Goal: Task Accomplishment & Management: Use online tool/utility

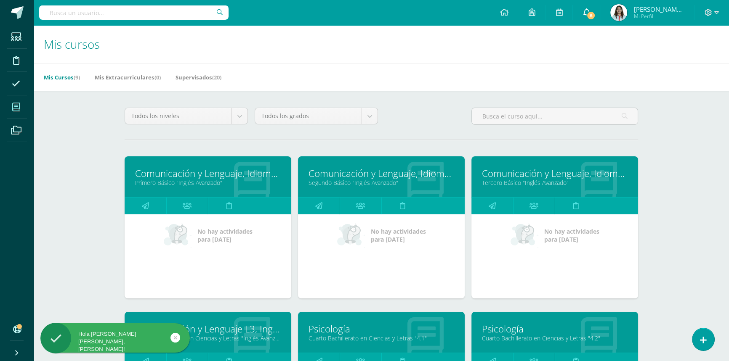
click at [593, 11] on span "8" at bounding box center [590, 15] width 9 height 9
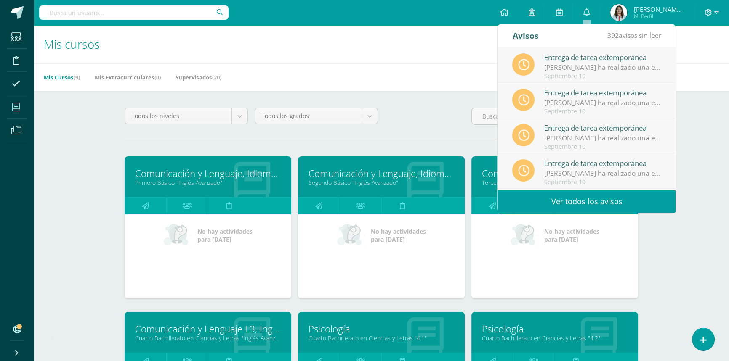
click at [710, 215] on div "Mis cursos Mis Cursos (9) Mis Extracurriculares (0) Supervisados (20) Todos los…" at bounding box center [381, 350] width 695 height 651
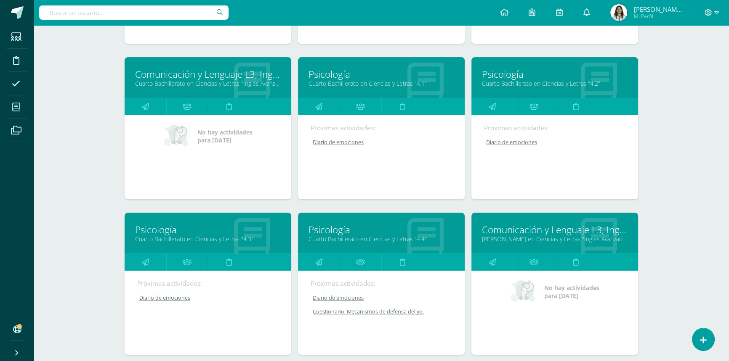
scroll to position [268, 0]
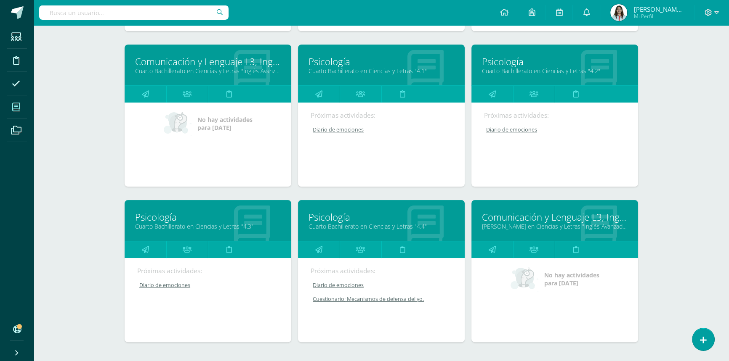
click at [153, 220] on link "Psicología" at bounding box center [208, 217] width 146 height 13
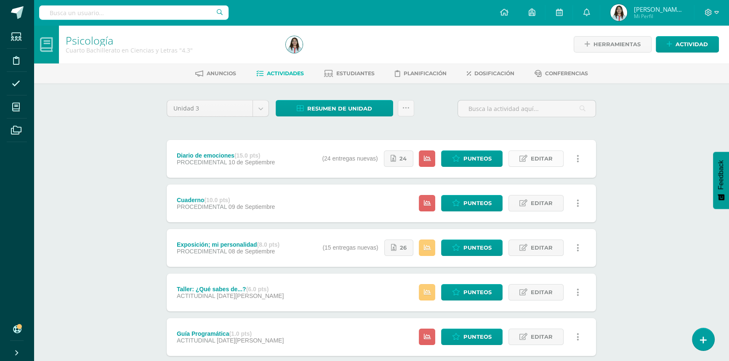
click at [527, 157] on icon at bounding box center [523, 158] width 8 height 7
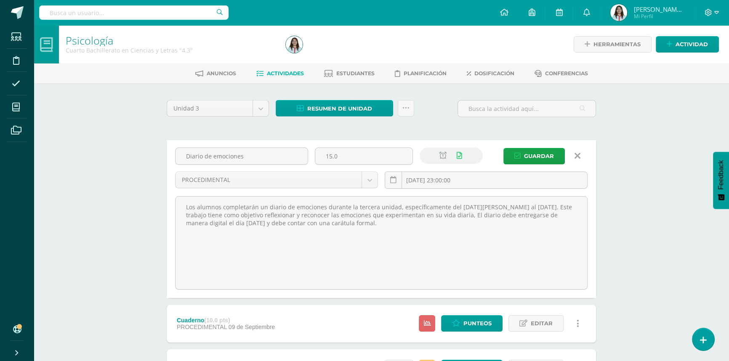
click at [579, 157] on icon at bounding box center [577, 155] width 6 height 9
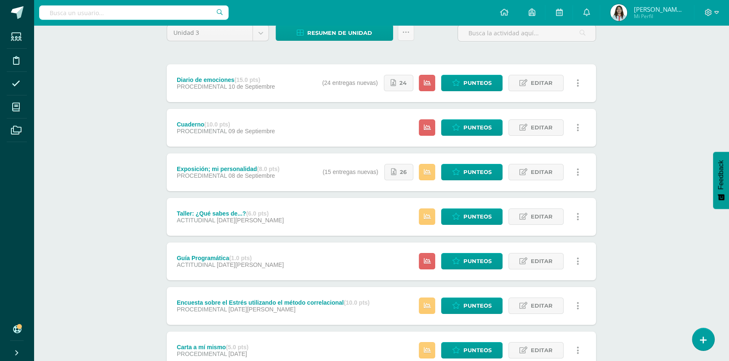
scroll to position [76, 0]
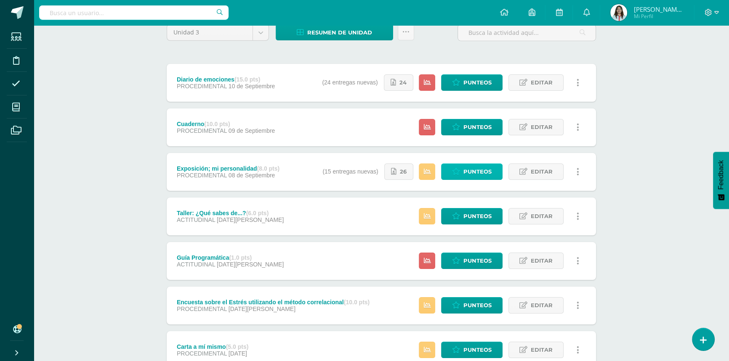
click at [465, 168] on span "Punteos" at bounding box center [477, 172] width 28 height 16
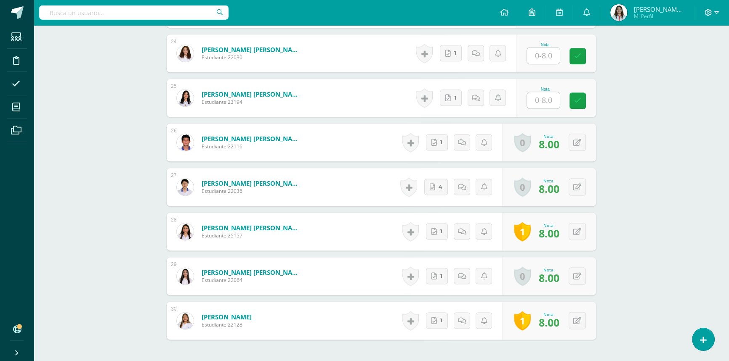
scroll to position [1282, 0]
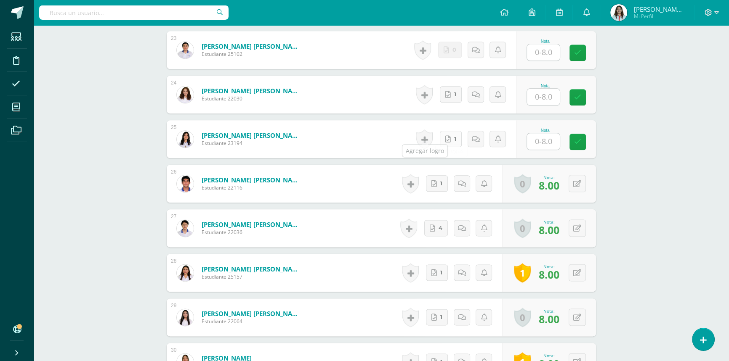
click at [456, 131] on span "1" at bounding box center [455, 139] width 2 height 16
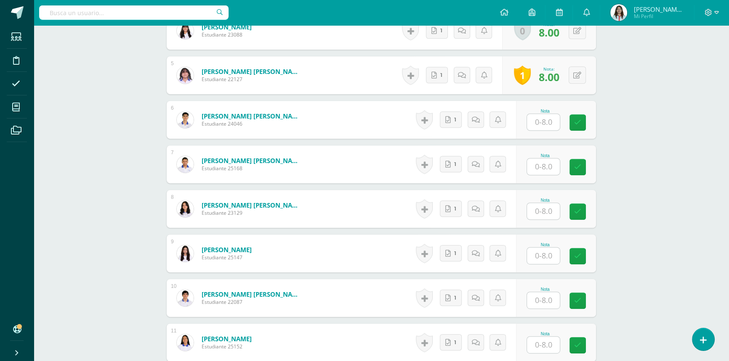
scroll to position [441, 0]
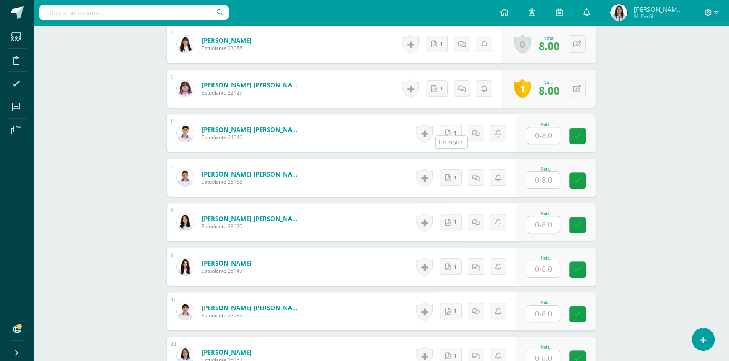
click at [453, 125] on link "1" at bounding box center [451, 133] width 22 height 16
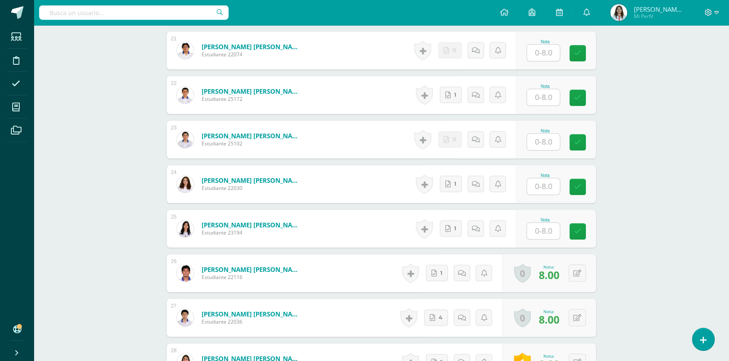
scroll to position [1244, 0]
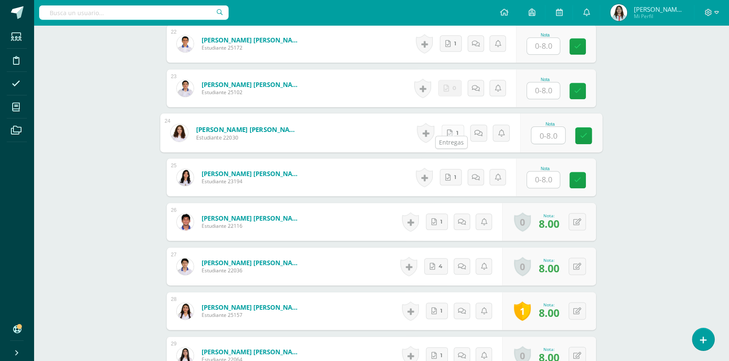
click at [453, 127] on link "1" at bounding box center [452, 133] width 23 height 17
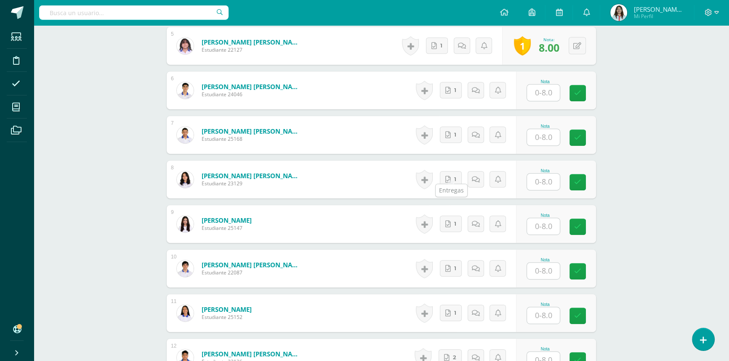
scroll to position [479, 0]
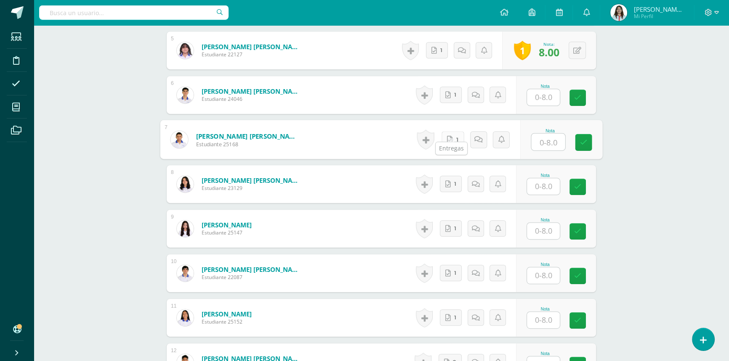
click at [448, 136] on icon at bounding box center [449, 139] width 5 height 7
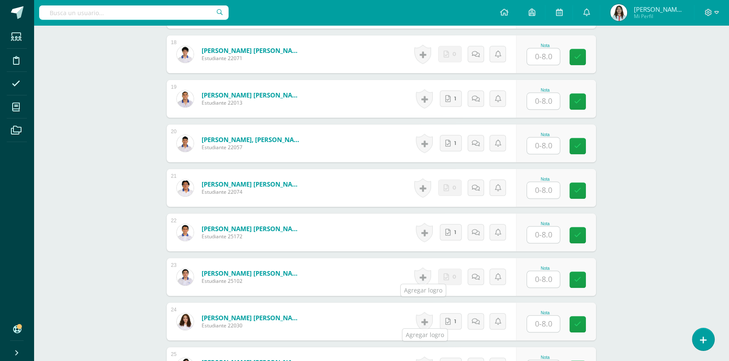
scroll to position [1091, 0]
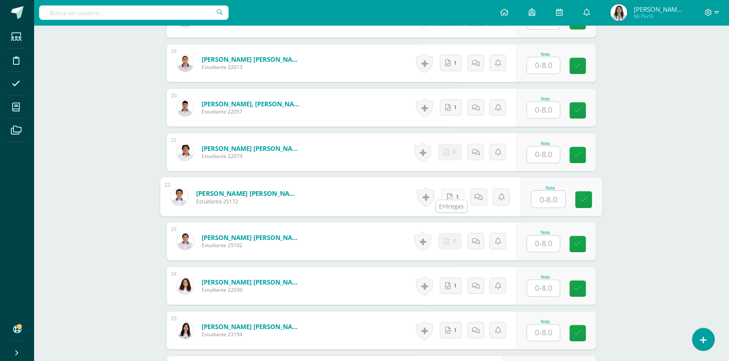
click at [454, 192] on link "1" at bounding box center [452, 196] width 23 height 17
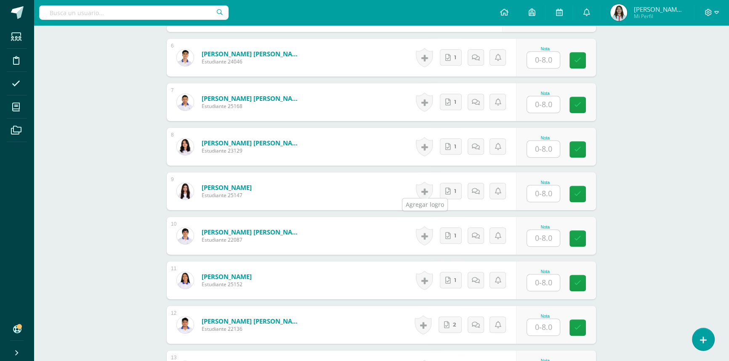
scroll to position [517, 0]
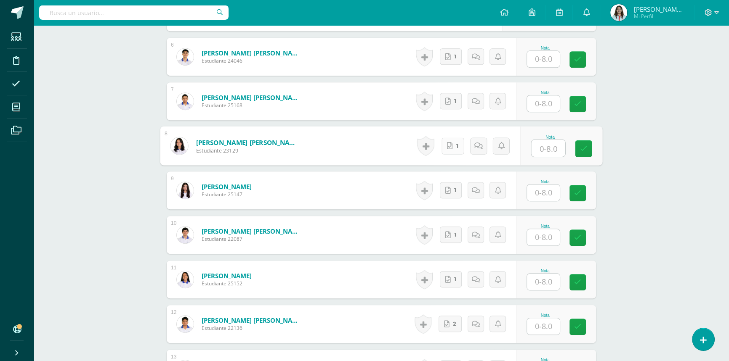
click at [447, 142] on icon at bounding box center [449, 145] width 5 height 7
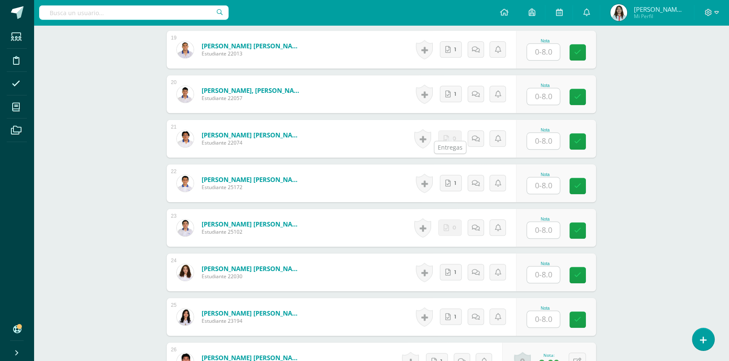
scroll to position [1091, 0]
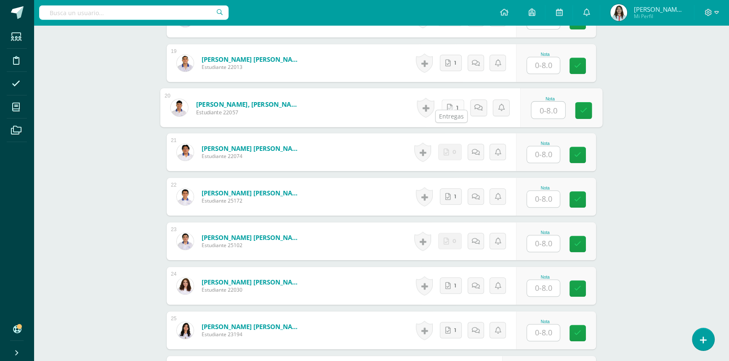
click at [449, 104] on icon at bounding box center [449, 107] width 5 height 7
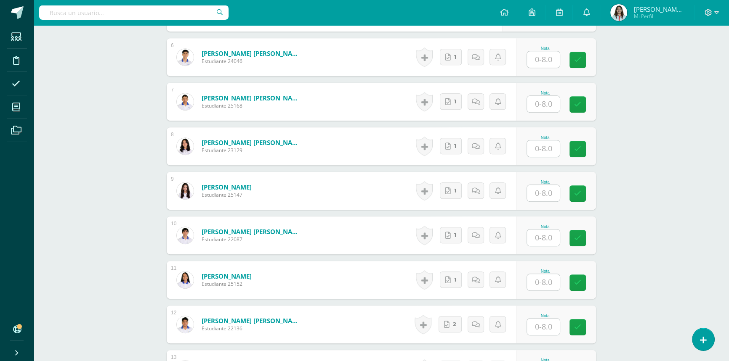
scroll to position [517, 0]
click at [456, 183] on span "1" at bounding box center [455, 191] width 2 height 16
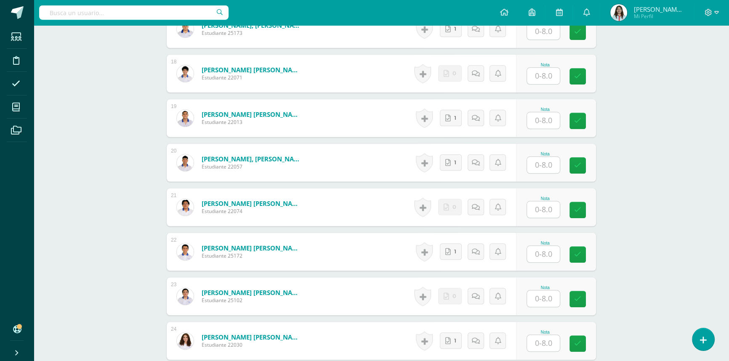
scroll to position [1014, 0]
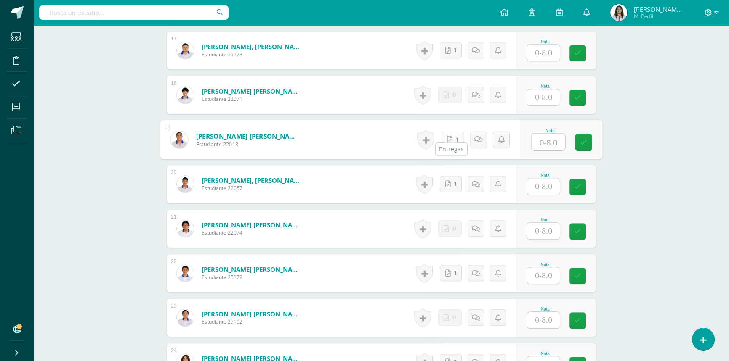
click at [453, 131] on link "1" at bounding box center [452, 139] width 23 height 17
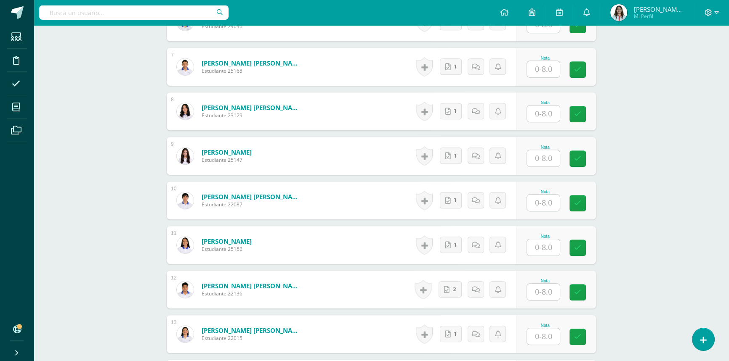
scroll to position [555, 0]
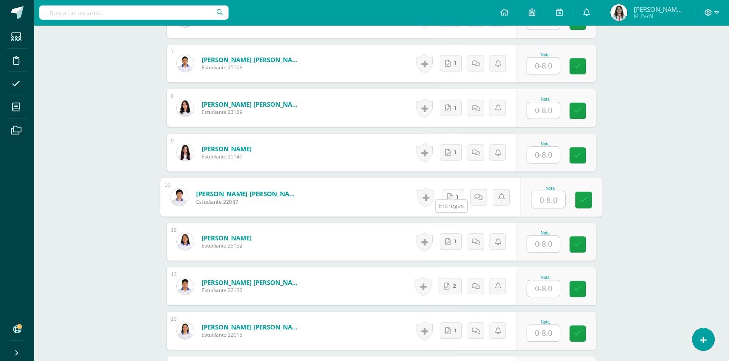
click at [448, 194] on icon at bounding box center [449, 197] width 5 height 7
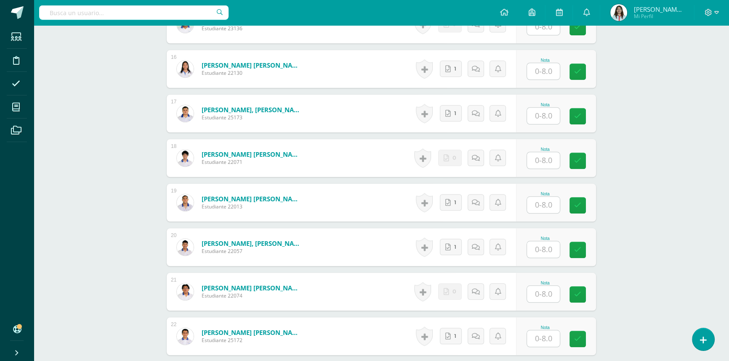
scroll to position [938, 0]
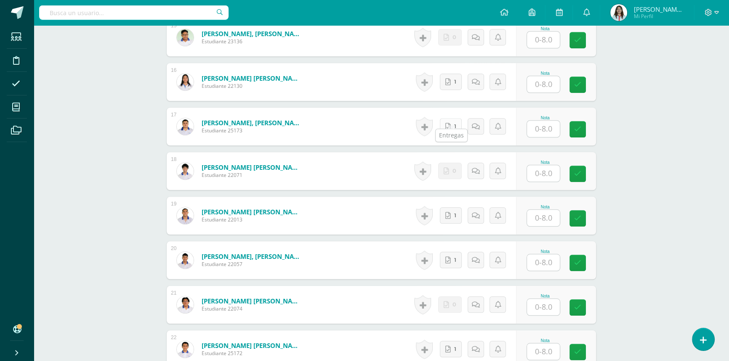
click at [450, 123] on icon at bounding box center [447, 126] width 5 height 7
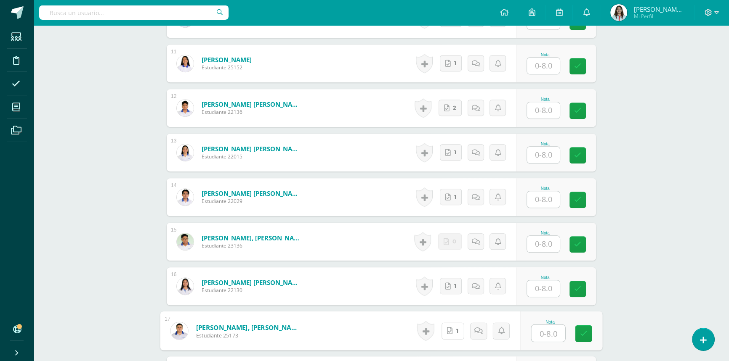
scroll to position [670, 0]
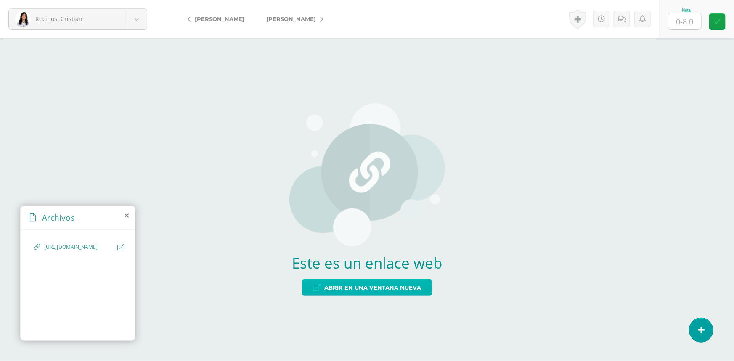
click at [387, 293] on span "Abrir en una ventana nueva" at bounding box center [372, 288] width 97 height 16
click at [682, 24] on input "text" at bounding box center [684, 21] width 33 height 16
type input "8"
click at [578, 22] on link at bounding box center [577, 18] width 17 height 19
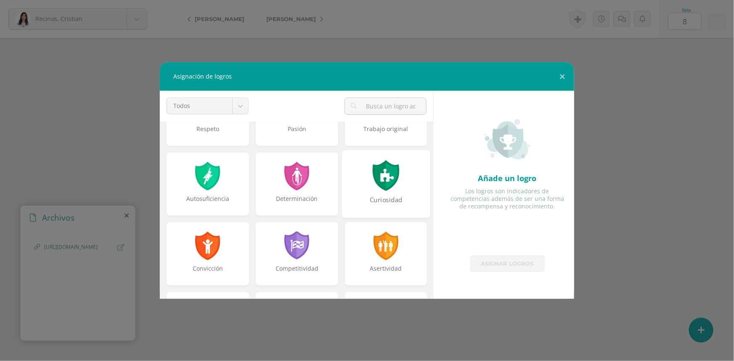
scroll to position [153, 0]
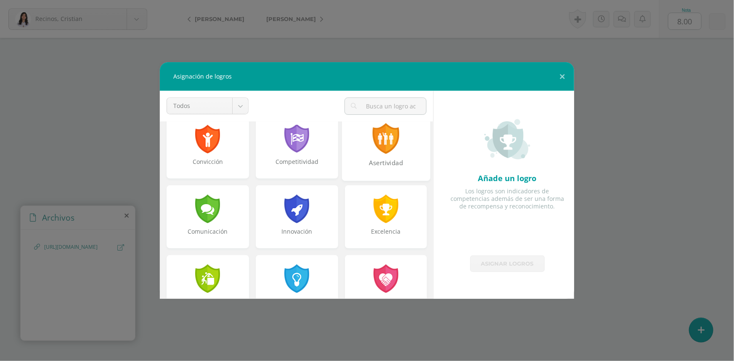
click at [393, 167] on div "Asertividad" at bounding box center [385, 168] width 87 height 18
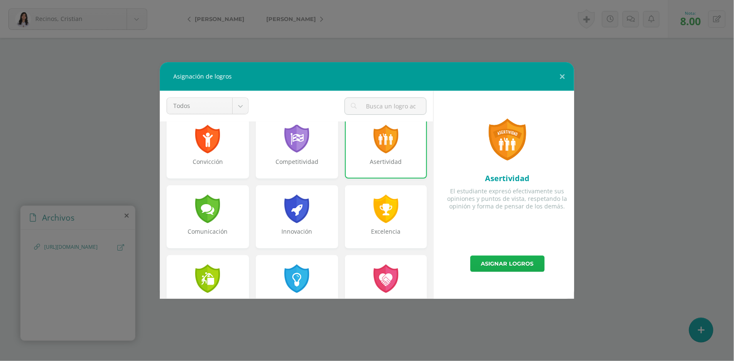
click at [487, 265] on link "Asignar logros" at bounding box center [507, 264] width 74 height 16
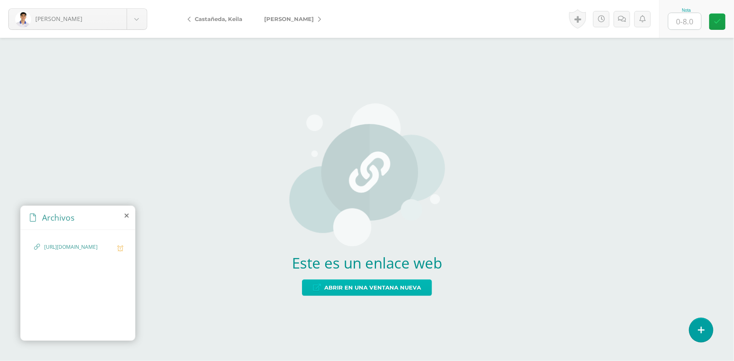
click at [403, 288] on span "Abrir en una ventana nueva" at bounding box center [372, 288] width 97 height 16
click at [675, 18] on input "text" at bounding box center [684, 21] width 33 height 16
type input "8"
click at [581, 19] on link at bounding box center [577, 18] width 17 height 19
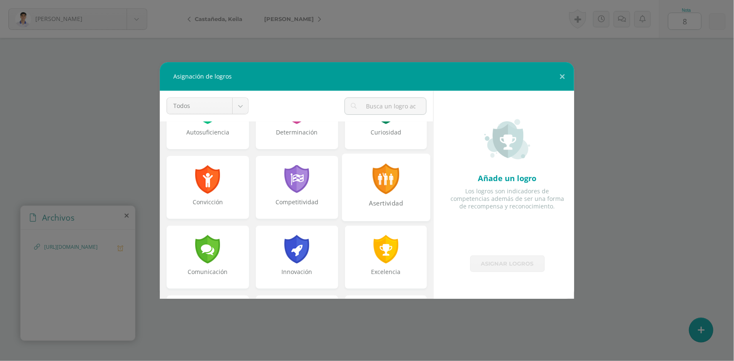
scroll to position [114, 0]
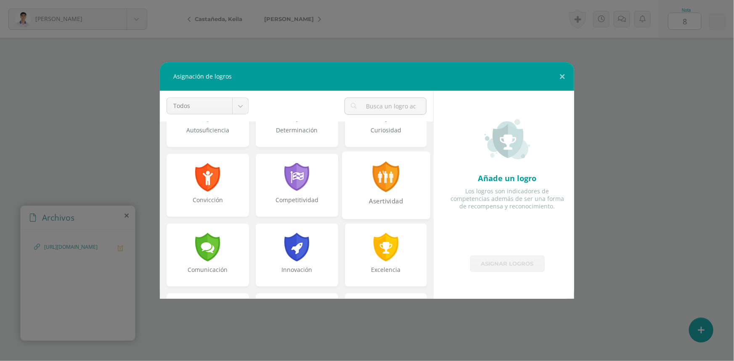
click at [392, 192] on div "Asertividad" at bounding box center [386, 185] width 88 height 68
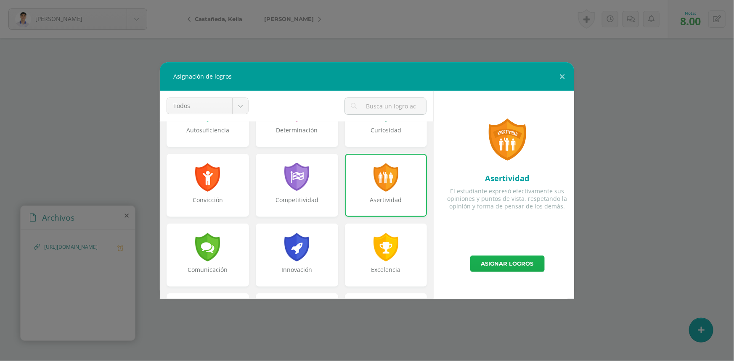
click at [505, 262] on link "Asignar logros" at bounding box center [507, 264] width 74 height 16
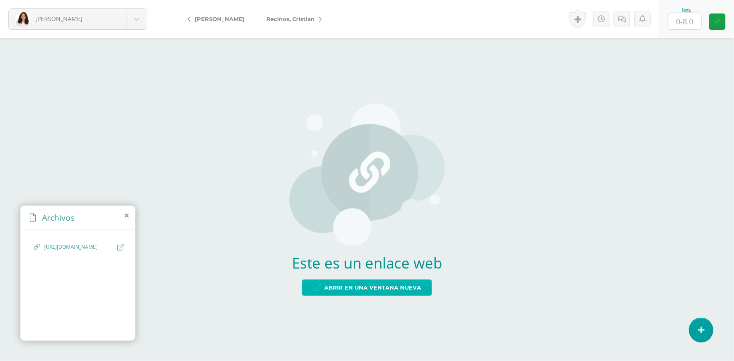
click at [383, 293] on span "Abrir en una ventana nueva" at bounding box center [372, 288] width 97 height 16
click at [690, 23] on input "text" at bounding box center [684, 21] width 33 height 16
type input "8"
click at [666, 79] on div "Este es un enlace web Abrir en una ventana nueva" at bounding box center [367, 200] width 734 height 324
click at [366, 285] on span "Abrir en una ventana nueva" at bounding box center [372, 288] width 97 height 16
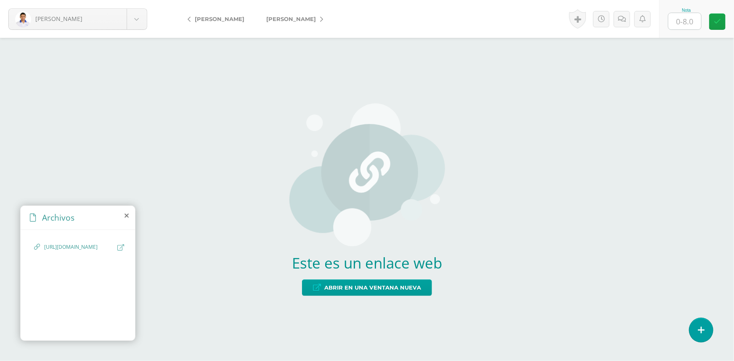
click at [693, 24] on input "text" at bounding box center [684, 21] width 33 height 16
type input "8"
click at [653, 115] on div "Este es un enlace web Abrir en una ventana nueva" at bounding box center [367, 200] width 734 height 324
click at [349, 291] on span "Abrir en una ventana nueva" at bounding box center [372, 288] width 97 height 16
click at [690, 19] on input "text" at bounding box center [684, 21] width 33 height 16
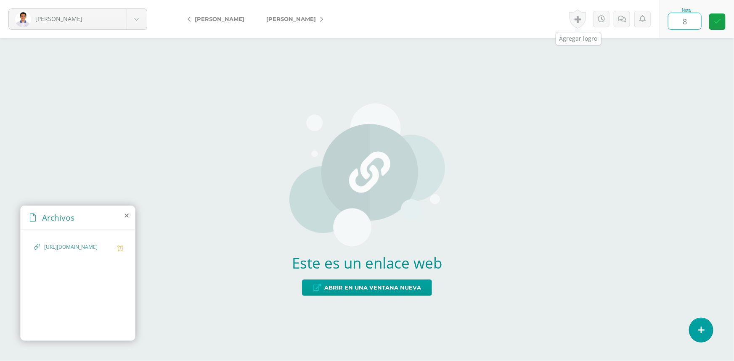
type input "8"
click at [581, 18] on link at bounding box center [577, 18] width 17 height 19
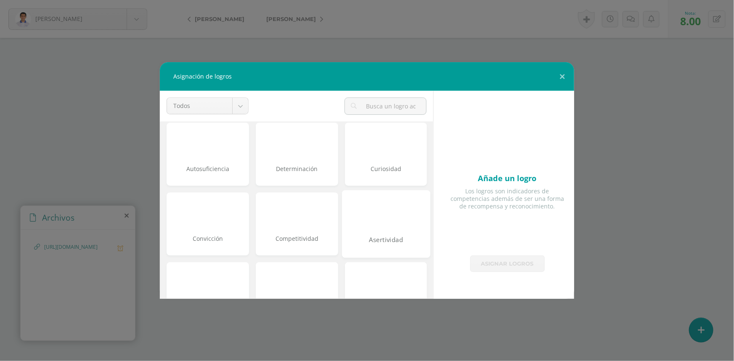
scroll to position [76, 0]
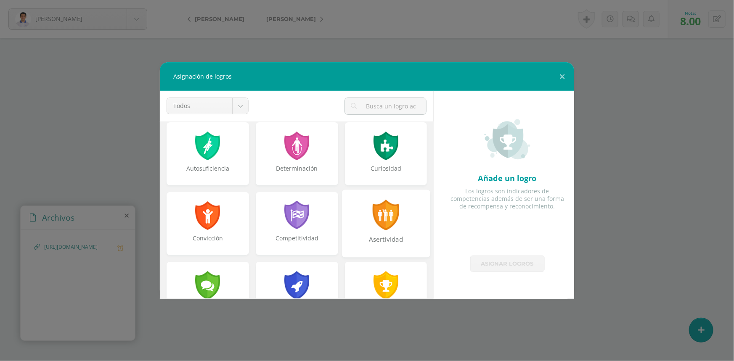
click at [387, 217] on div at bounding box center [385, 215] width 29 height 31
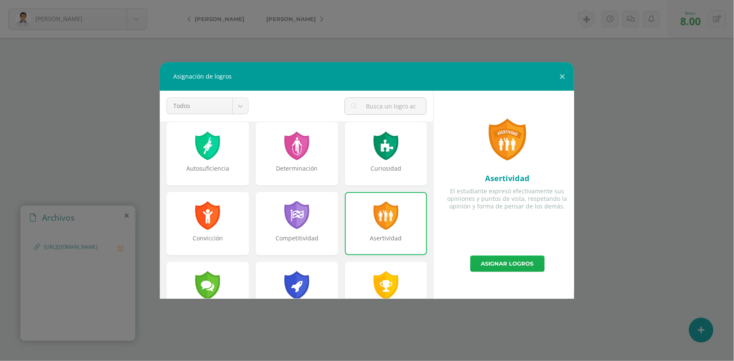
click at [536, 265] on link "Asignar logros" at bounding box center [507, 264] width 74 height 16
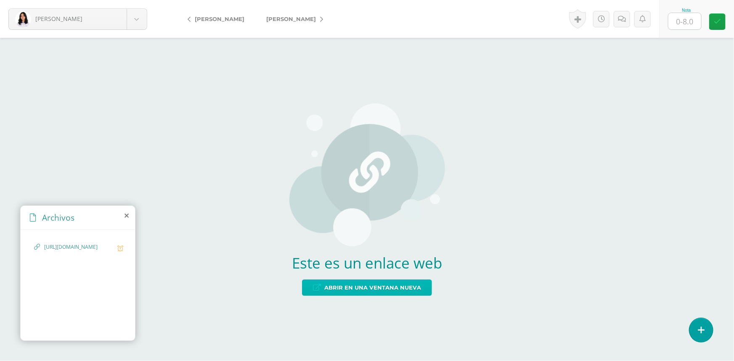
click at [361, 292] on span "Abrir en una ventana nueva" at bounding box center [372, 288] width 97 height 16
click at [393, 290] on span "Abrir en una ventana nueva" at bounding box center [372, 288] width 97 height 16
click at [341, 286] on span "Abrir en una ventana nueva" at bounding box center [372, 288] width 97 height 16
click at [376, 284] on span "Abrir en una ventana nueva" at bounding box center [372, 288] width 97 height 16
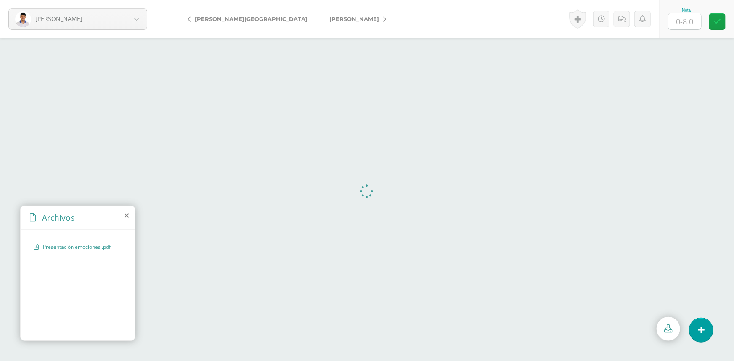
click at [125, 216] on icon at bounding box center [127, 215] width 4 height 7
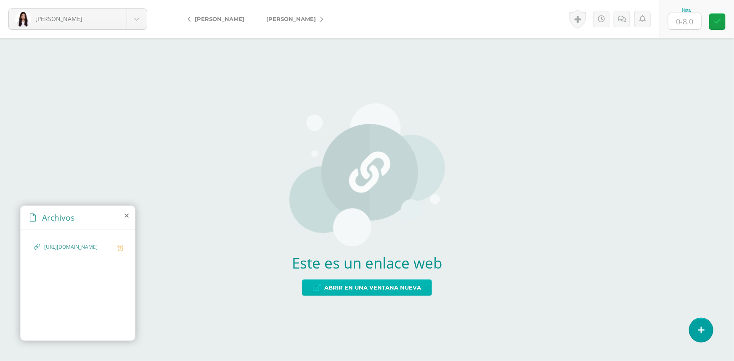
click at [352, 288] on span "Abrir en una ventana nueva" at bounding box center [372, 288] width 97 height 16
click at [680, 22] on input "text" at bounding box center [684, 21] width 33 height 16
type input "8"
click at [576, 17] on link at bounding box center [577, 18] width 17 height 19
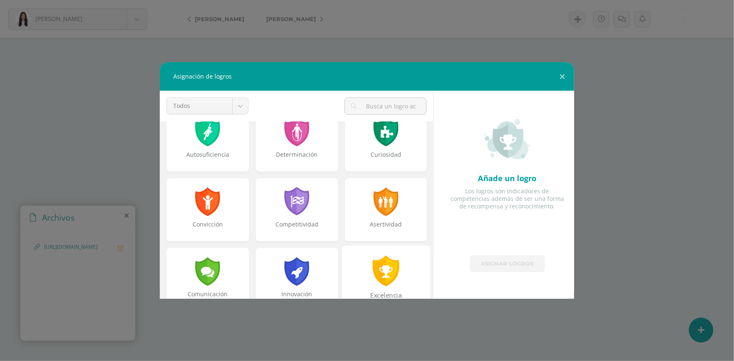
scroll to position [114, 0]
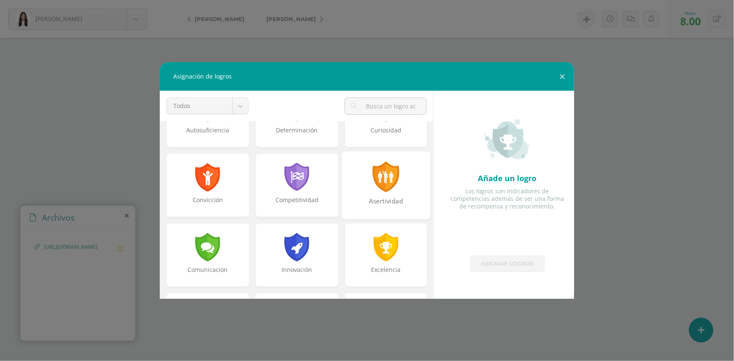
click at [382, 206] on div "Asertividad" at bounding box center [385, 206] width 87 height 18
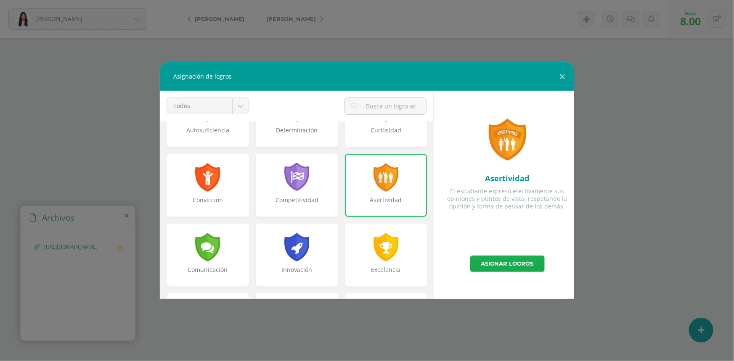
click at [489, 270] on link "Asignar logros" at bounding box center [507, 264] width 74 height 16
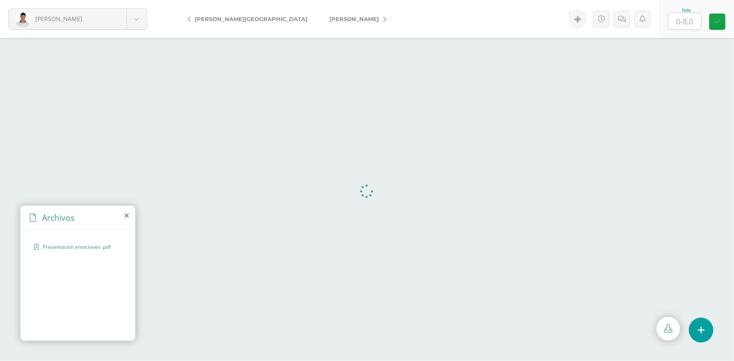
click at [128, 214] on icon at bounding box center [127, 215] width 4 height 7
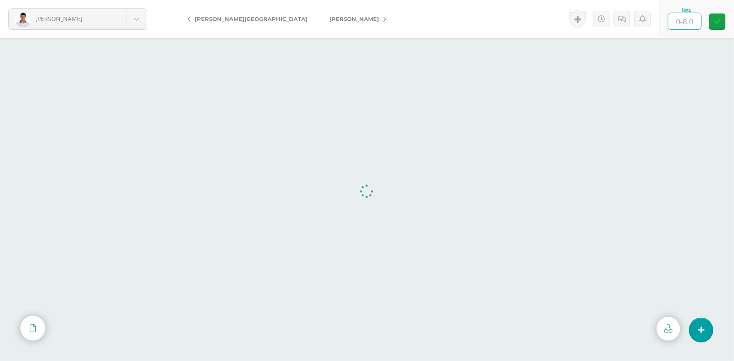
click at [680, 20] on input "text" at bounding box center [684, 21] width 33 height 16
type input "8"
click at [531, 21] on form "[PERSON_NAME] [PERSON_NAME] [GEOGRAPHIC_DATA][PERSON_NAME] [PERSON_NAME] [PERSO…" at bounding box center [367, 19] width 734 height 38
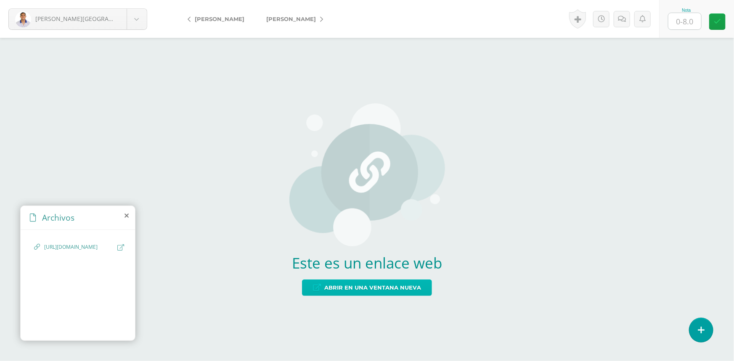
click at [422, 287] on link "Abrir en una ventana nueva" at bounding box center [367, 288] width 130 height 16
click at [684, 22] on input "text" at bounding box center [684, 21] width 33 height 16
type input "8"
click at [687, 108] on div "Este es un enlace web Abrir en una ventana nueva" at bounding box center [367, 200] width 734 height 324
click at [385, 297] on div "Este es un enlace web Abrir en una ventana nueva" at bounding box center [367, 200] width 156 height 226
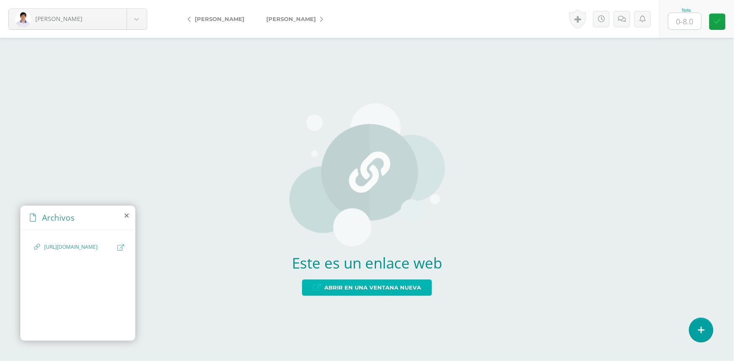
click at [389, 290] on span "Abrir en una ventana nueva" at bounding box center [372, 288] width 97 height 16
click at [677, 20] on input "text" at bounding box center [684, 21] width 33 height 16
type input "8"
click at [663, 95] on div "Este es un enlace web Abrir en una ventana nueva" at bounding box center [367, 200] width 734 height 324
click at [373, 289] on span "Abrir en una ventana nueva" at bounding box center [372, 288] width 97 height 16
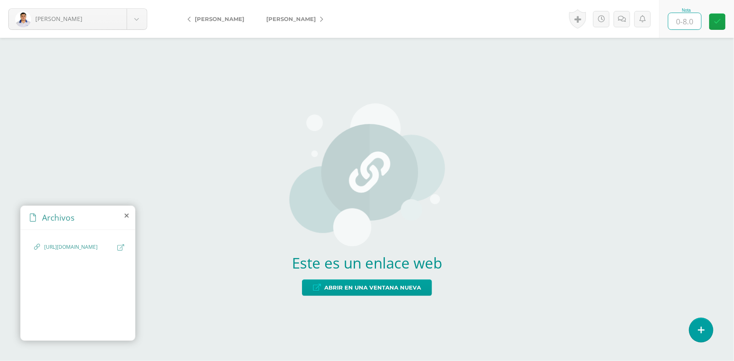
click at [690, 21] on input "text" at bounding box center [684, 21] width 33 height 16
type input "8"
click at [635, 139] on div "Este es un enlace web Abrir en una ventana nueva" at bounding box center [367, 200] width 734 height 324
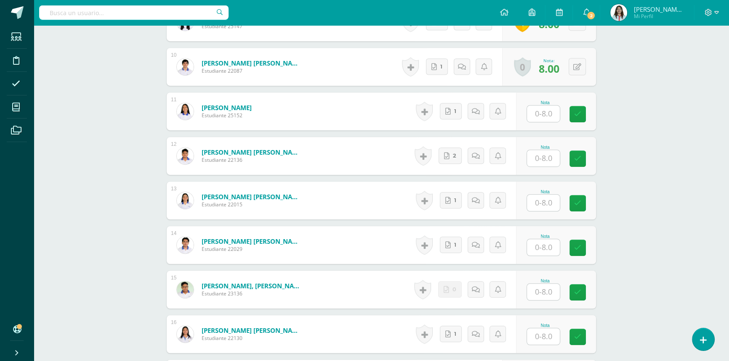
scroll to position [686, 0]
click at [456, 103] on span "1" at bounding box center [457, 111] width 2 height 16
click at [717, 12] on icon at bounding box center [716, 13] width 5 height 8
click at [672, 58] on span "Cerrar sesión" at bounding box center [690, 58] width 38 height 8
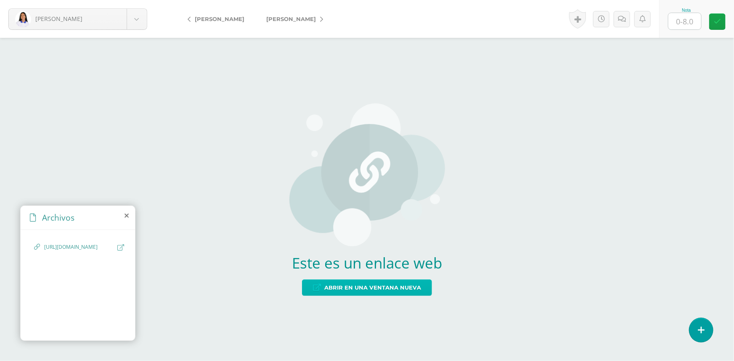
click at [426, 287] on link "Abrir en una ventana nueva" at bounding box center [367, 288] width 130 height 16
